Goal: Find specific page/section: Find specific page/section

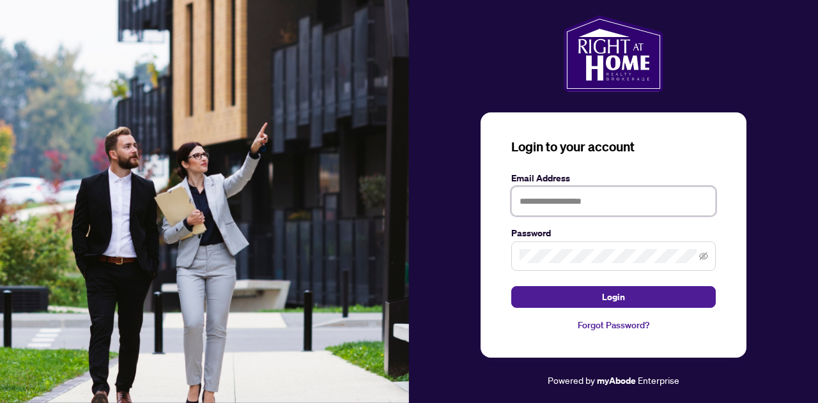
click at [602, 196] on input "text" at bounding box center [613, 201] width 204 height 29
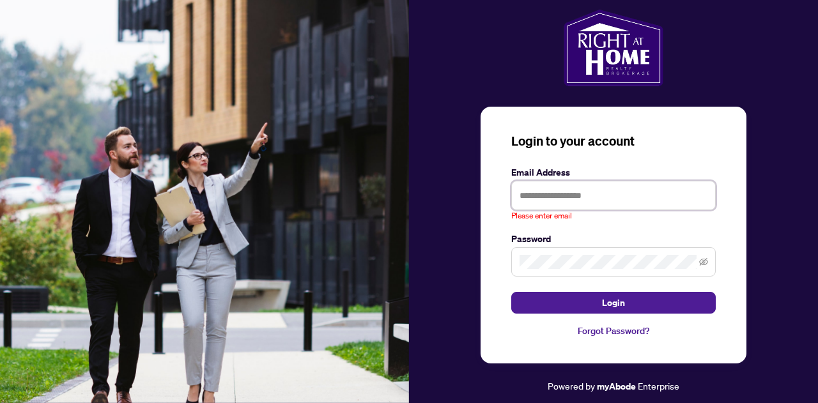
type input "**********"
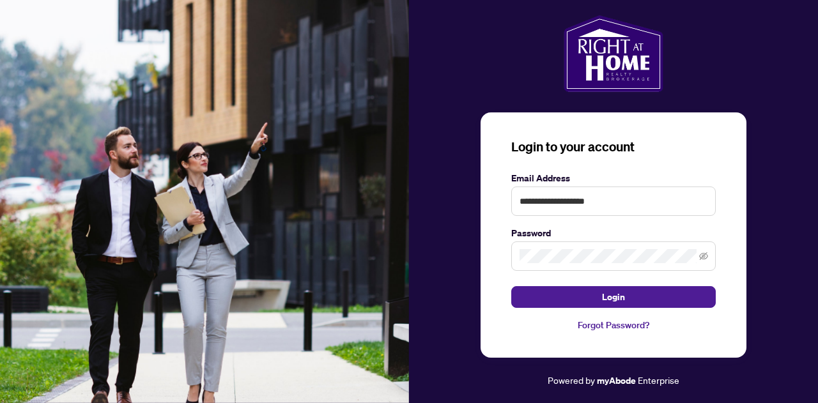
click at [564, 300] on button "Login" at bounding box center [613, 297] width 204 height 22
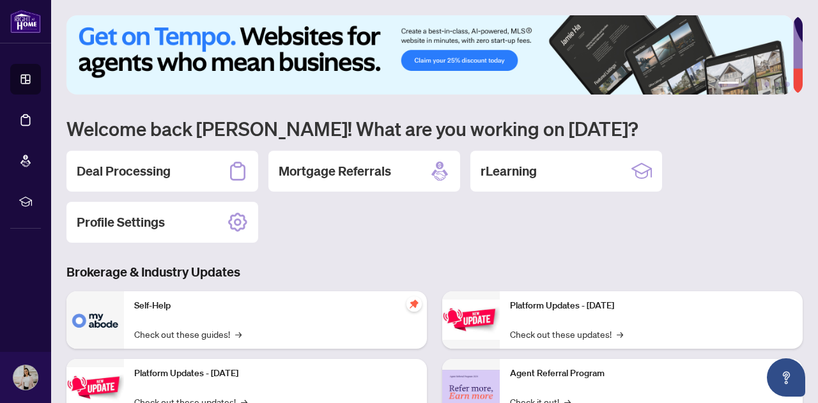
click at [147, 176] on h2 "Deal Processing" at bounding box center [124, 171] width 94 height 18
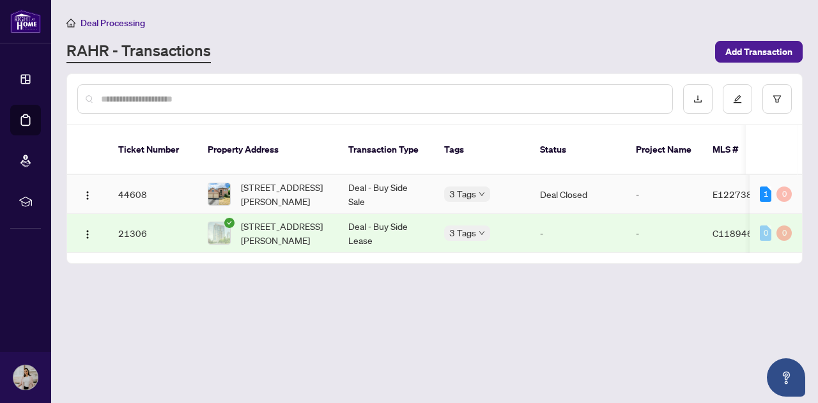
click at [199, 180] on td "[STREET_ADDRESS][PERSON_NAME]" at bounding box center [267, 194] width 141 height 39
click at [199, 180] on main "Deal Processing [PERSON_NAME] - Transactions Add Transaction Ticket Number Prop…" at bounding box center [434, 201] width 767 height 403
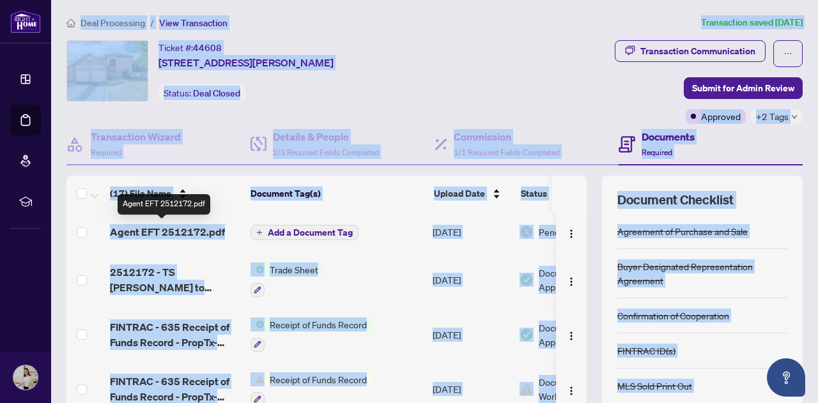
click at [180, 235] on span "Agent EFT 2512172.pdf" at bounding box center [167, 231] width 115 height 15
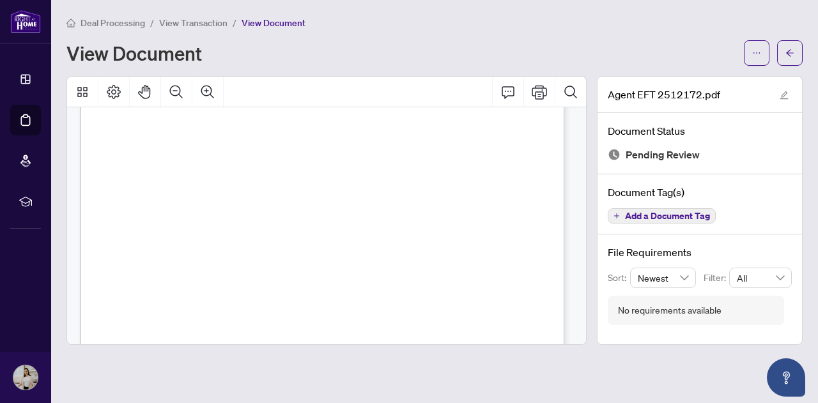
scroll to position [424, 0]
